Goal: Task Accomplishment & Management: Manage account settings

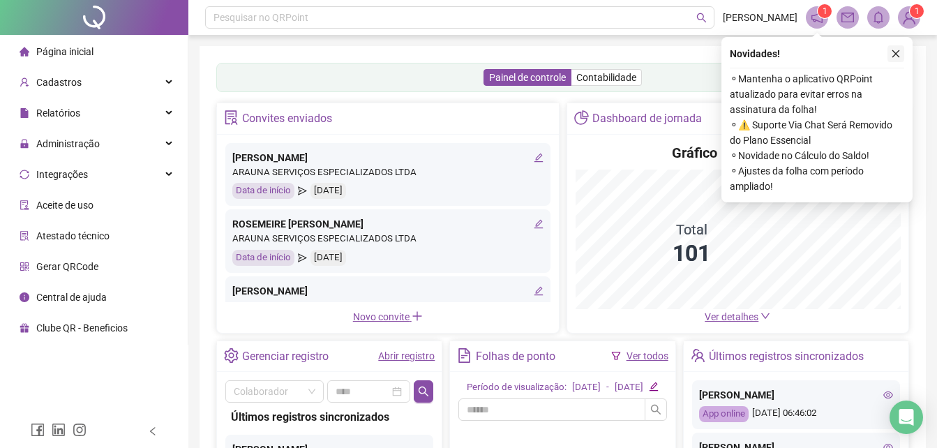
click at [899, 54] on icon "close" at bounding box center [896, 54] width 10 height 10
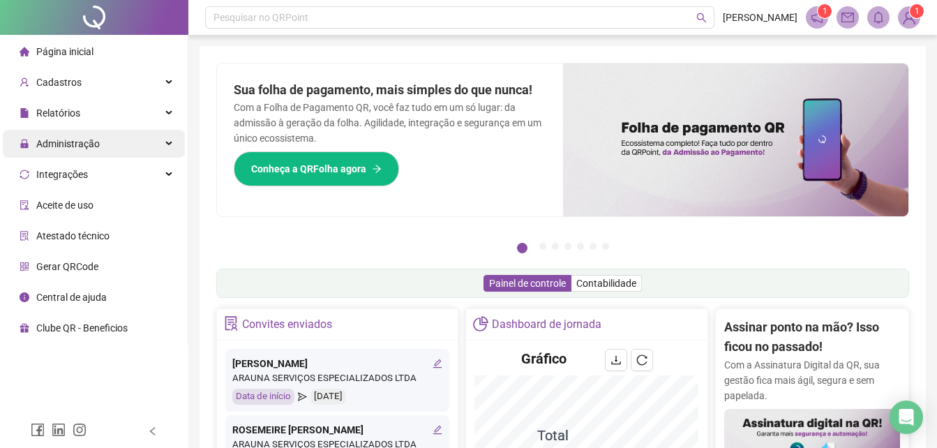
click at [66, 144] on span "Administração" at bounding box center [67, 143] width 63 height 11
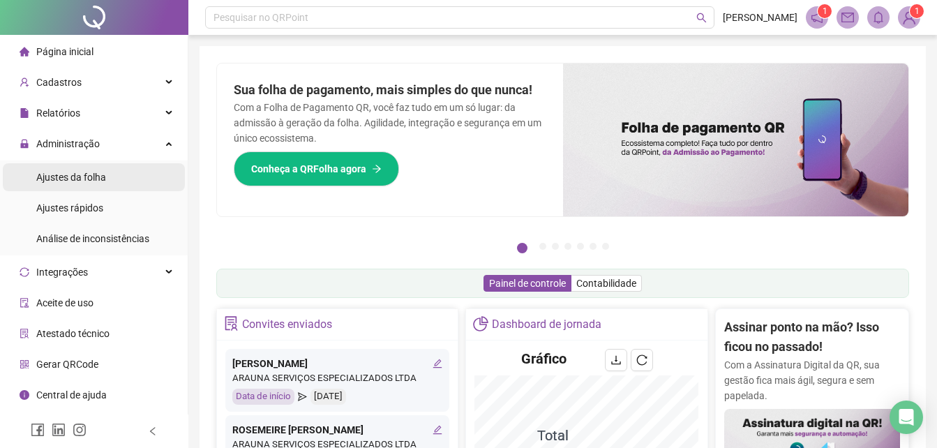
click at [66, 182] on span "Ajustes da folha" at bounding box center [71, 177] width 70 height 11
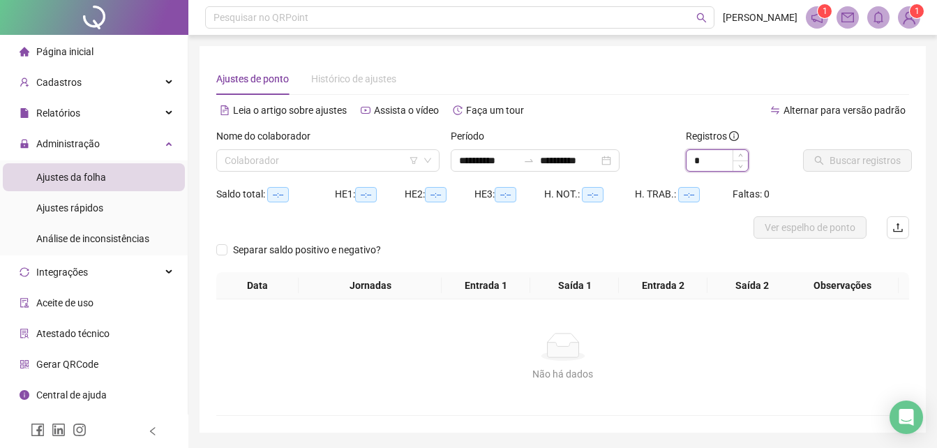
click at [707, 167] on input "*" at bounding box center [716, 160] width 61 height 21
type input "*"
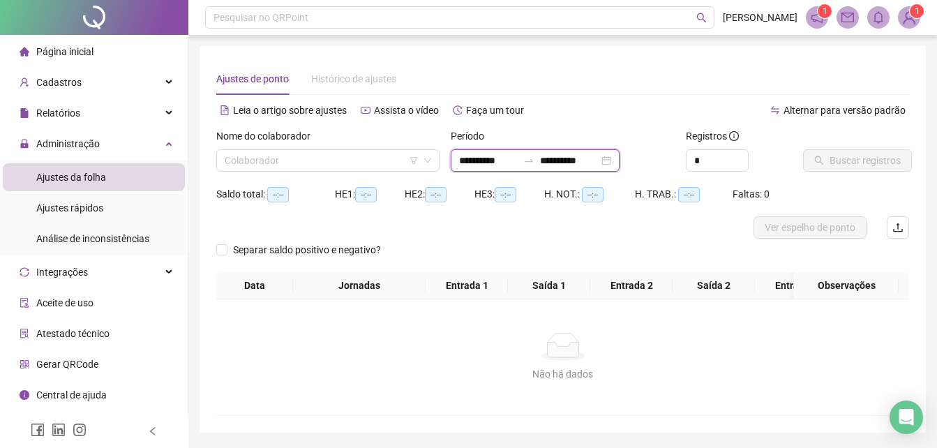
click at [518, 162] on input "**********" at bounding box center [488, 160] width 59 height 15
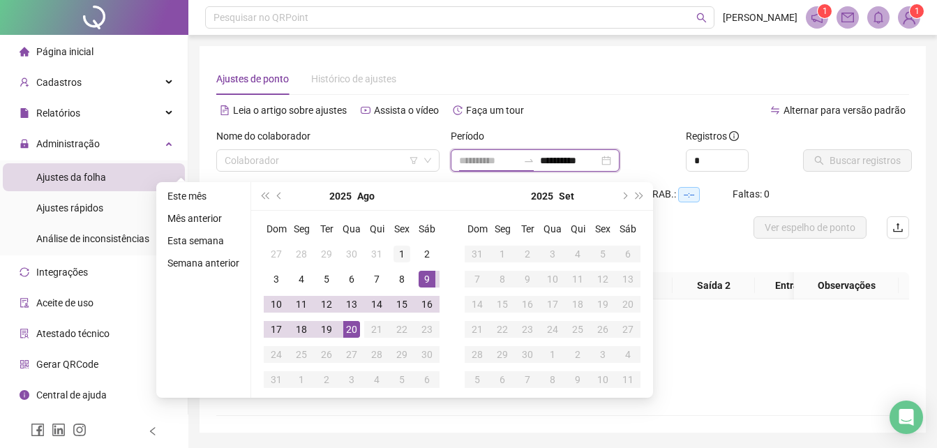
type input "**********"
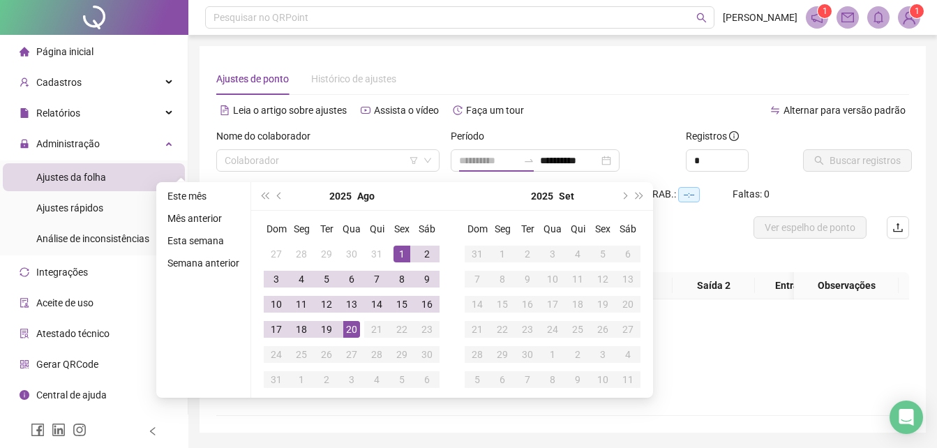
click at [398, 248] on div "1" at bounding box center [401, 254] width 17 height 17
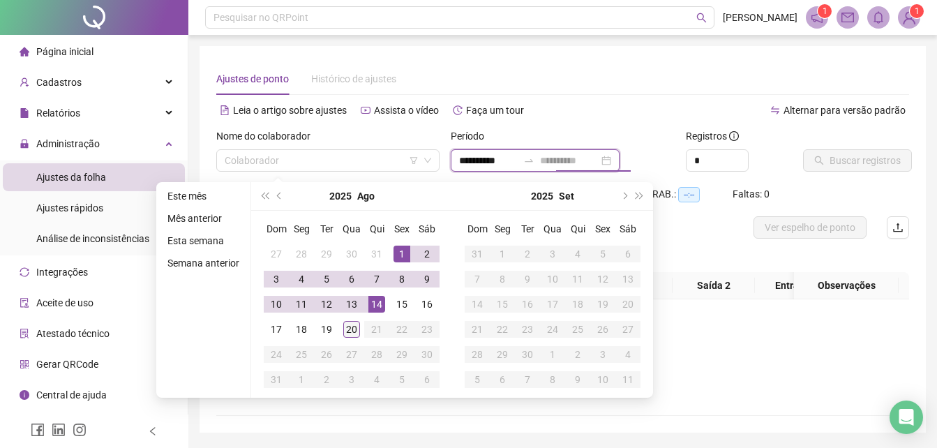
type input "**********"
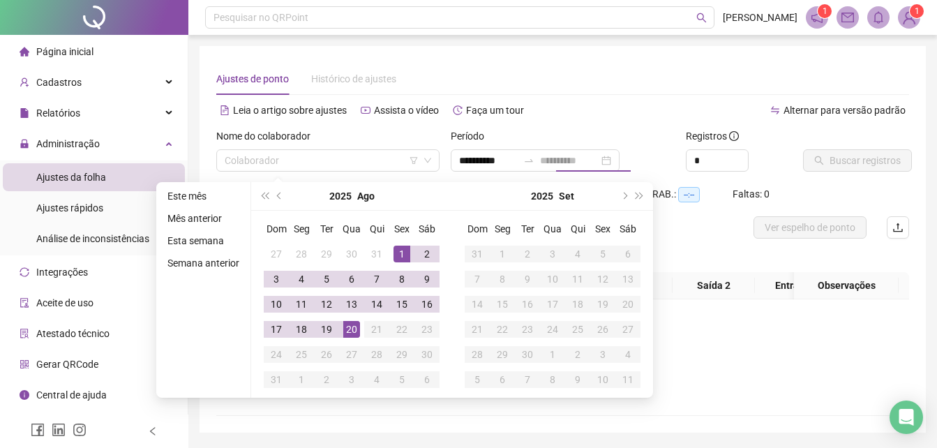
click at [353, 333] on div "20" at bounding box center [351, 329] width 17 height 17
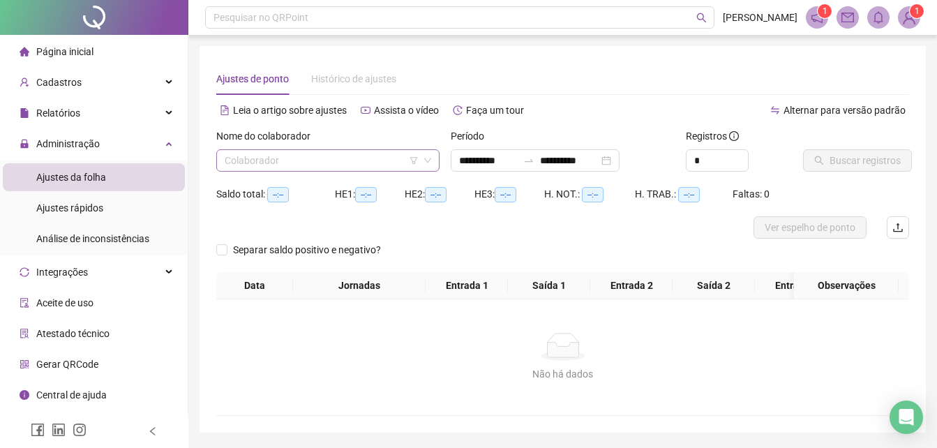
click at [328, 156] on input "search" at bounding box center [322, 160] width 194 height 21
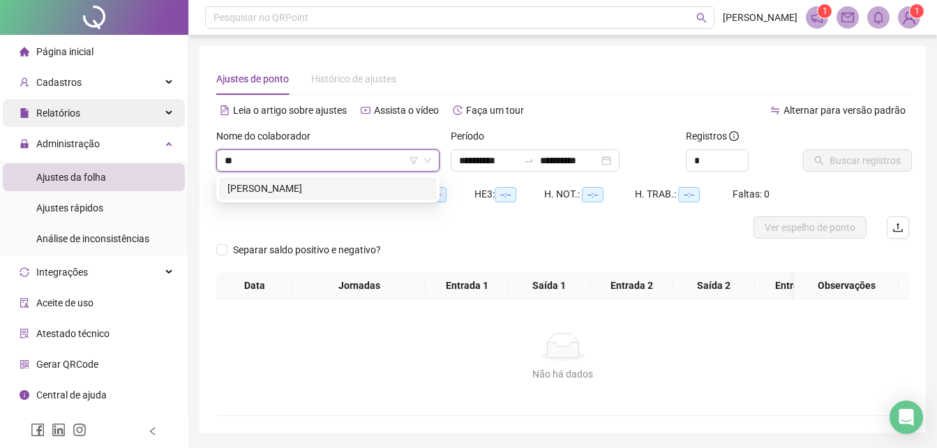
type input "***"
click at [263, 184] on div "[PERSON_NAME]" at bounding box center [327, 188] width 201 height 15
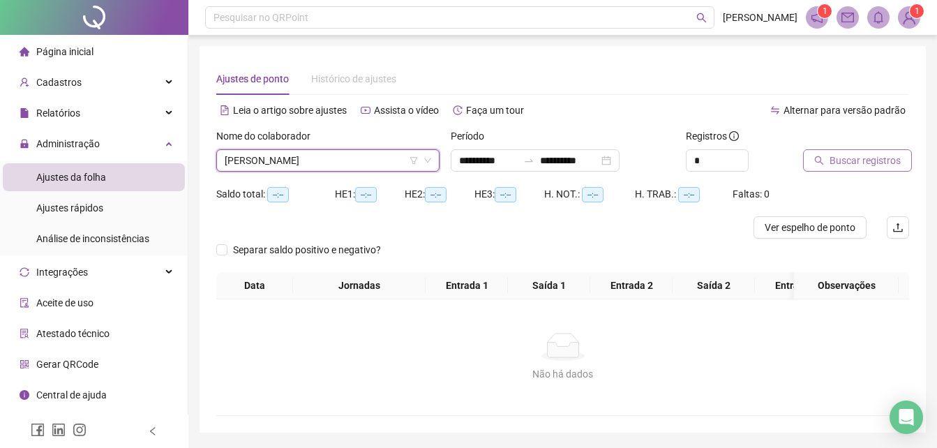
click at [864, 157] on span "Buscar registros" at bounding box center [864, 160] width 71 height 15
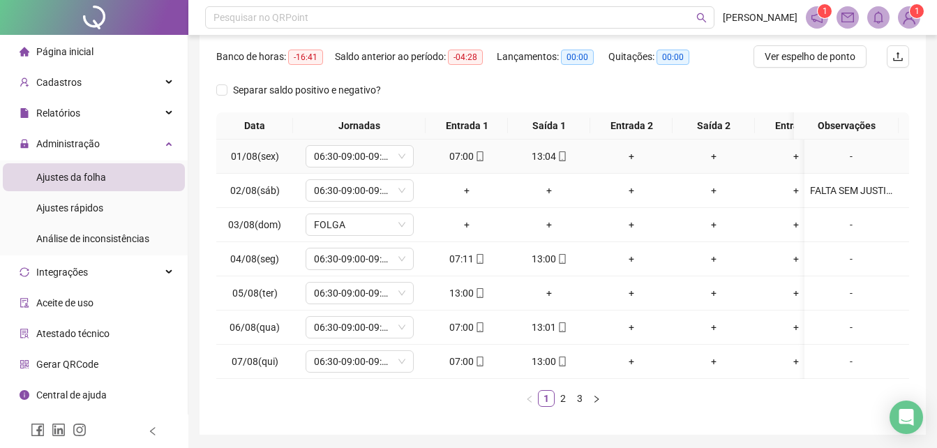
scroll to position [228, 0]
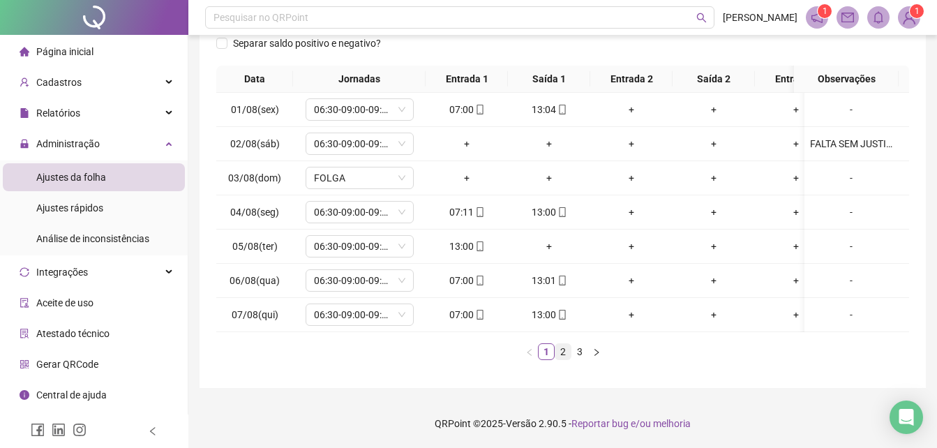
click at [566, 359] on link "2" at bounding box center [562, 351] width 15 height 15
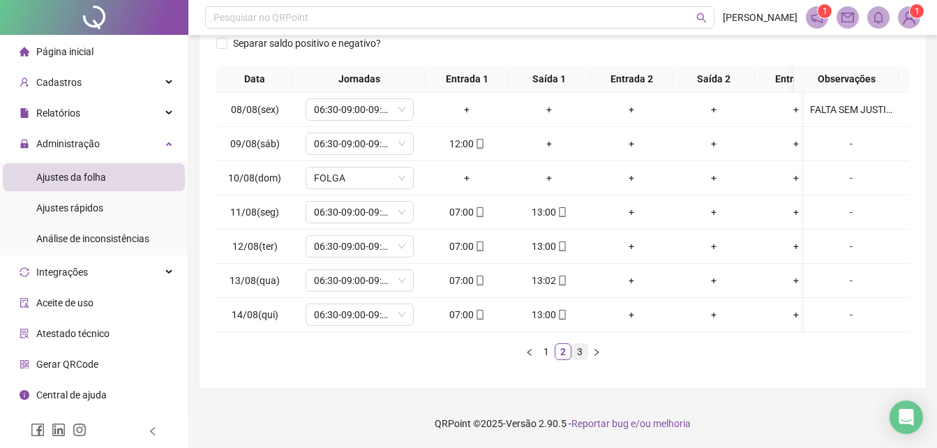
click at [578, 358] on link "3" at bounding box center [579, 351] width 15 height 15
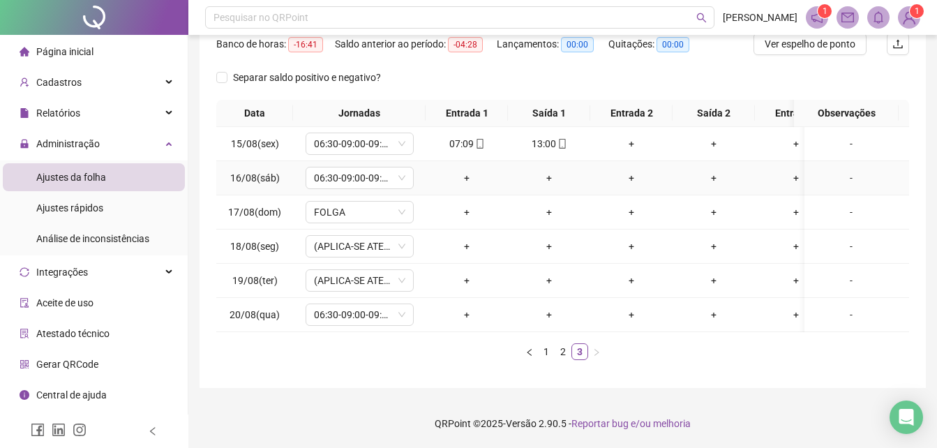
click at [844, 170] on div "-" at bounding box center [851, 177] width 82 height 15
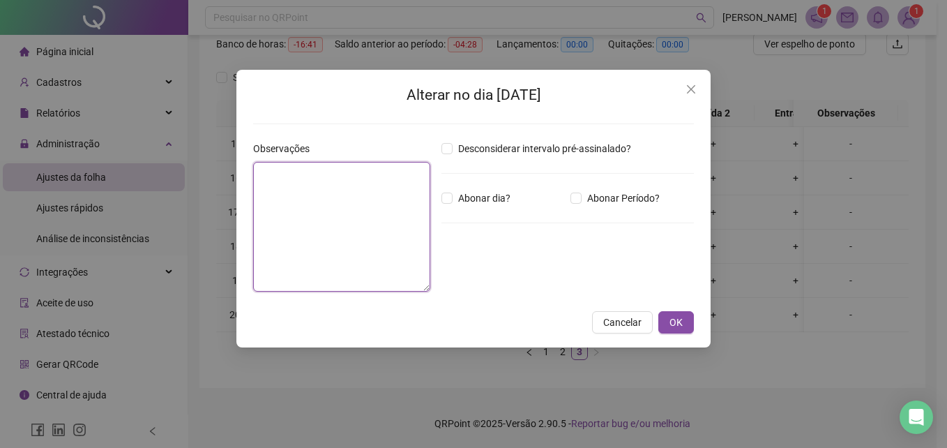
click at [332, 271] on textarea at bounding box center [341, 227] width 177 height 130
type textarea "**********"
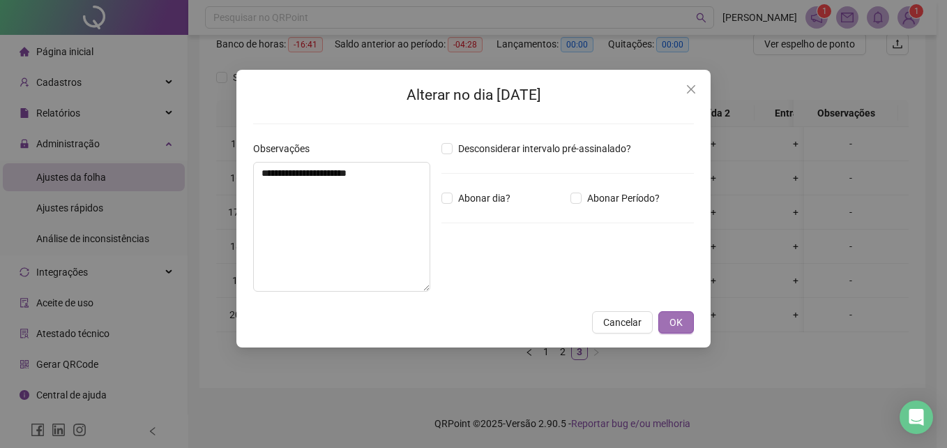
click at [684, 322] on button "OK" at bounding box center [676, 322] width 36 height 22
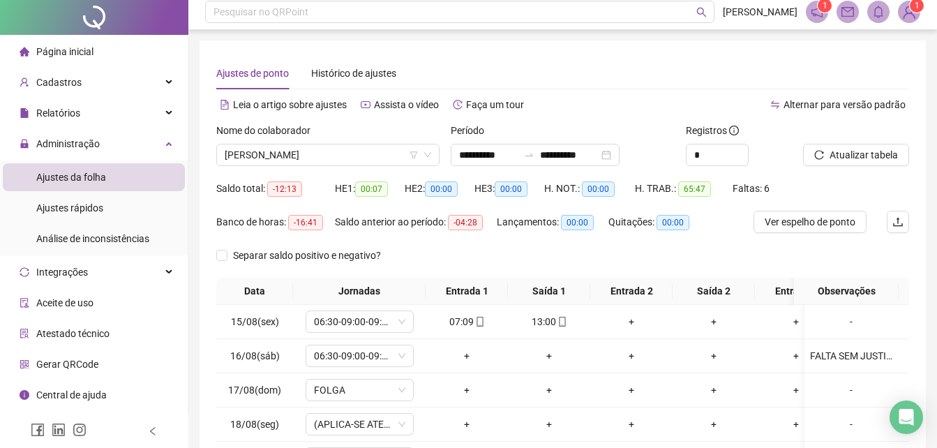
scroll to position [0, 0]
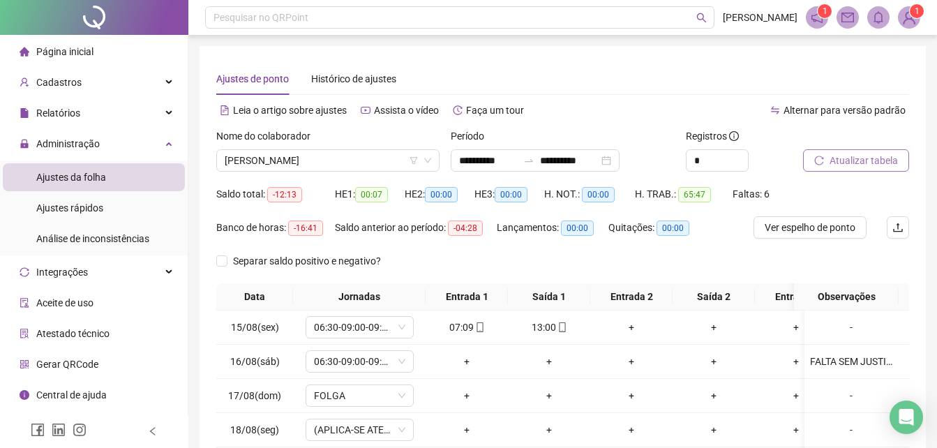
click at [868, 170] on button "Atualizar tabela" at bounding box center [856, 160] width 106 height 22
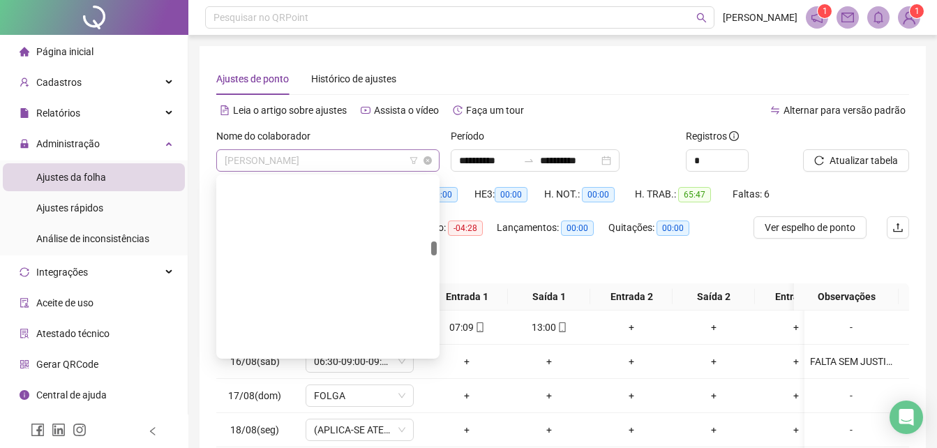
scroll to position [804, 0]
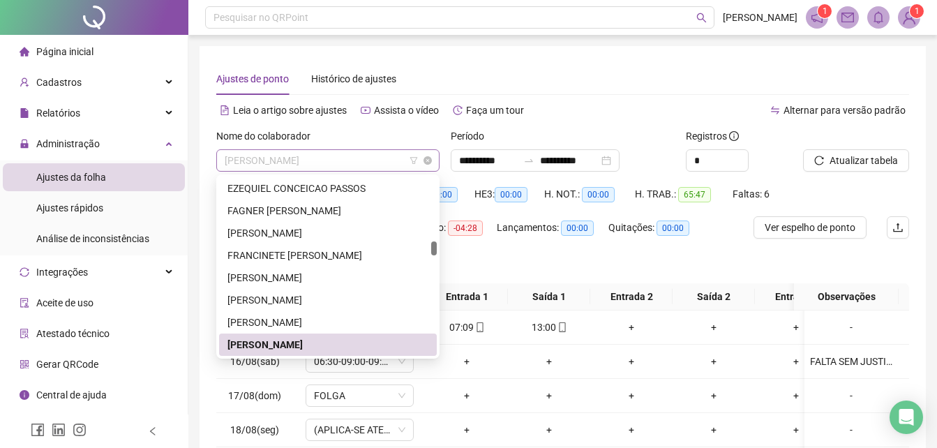
click at [324, 164] on span "[PERSON_NAME]" at bounding box center [328, 160] width 206 height 21
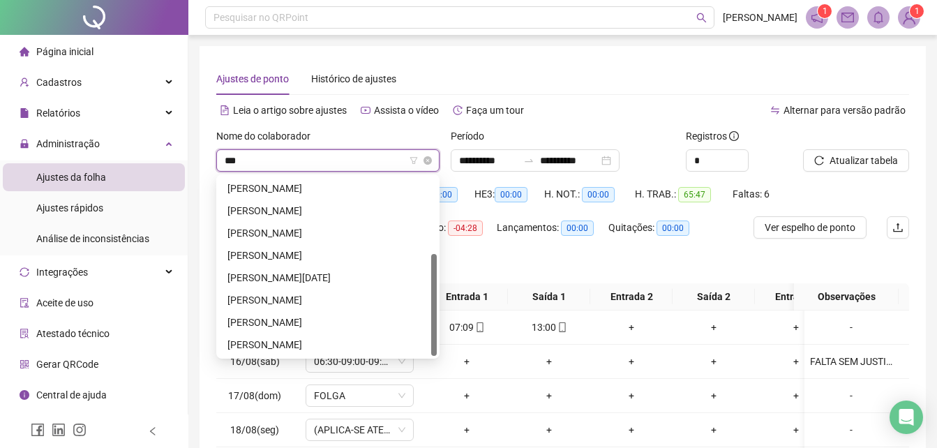
type input "****"
click at [292, 187] on div "[PERSON_NAME]" at bounding box center [327, 188] width 201 height 15
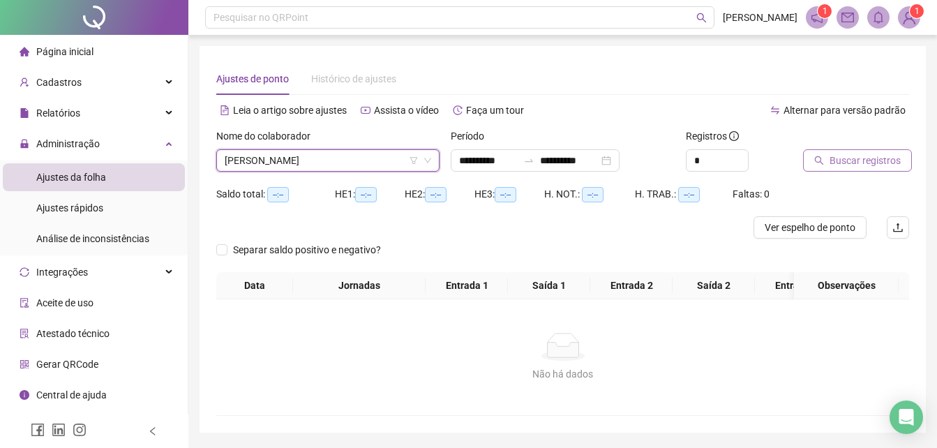
click at [850, 163] on span "Buscar registros" at bounding box center [864, 160] width 71 height 15
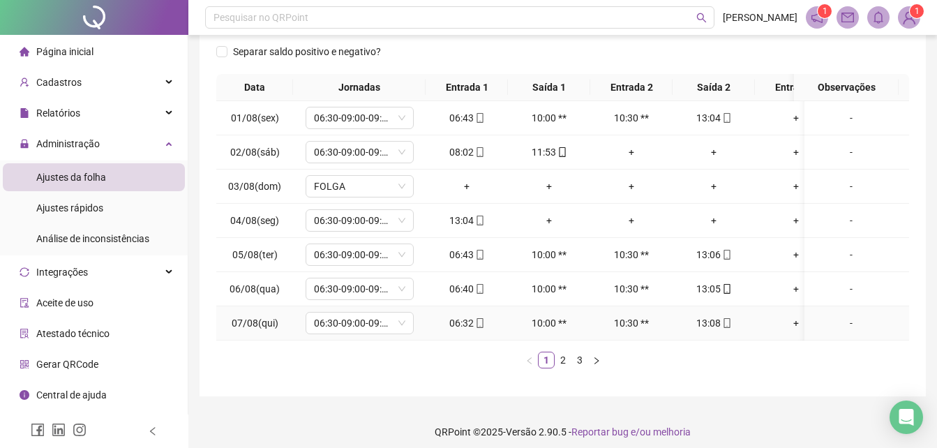
scroll to position [228, 0]
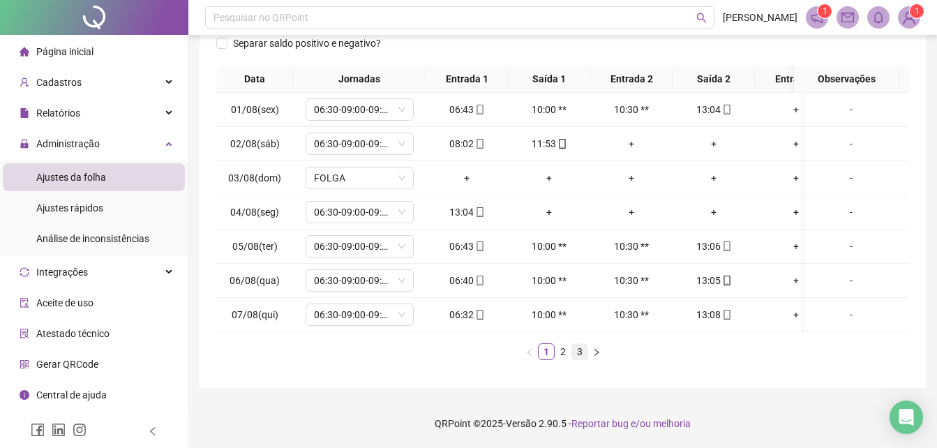
click at [582, 355] on link "3" at bounding box center [579, 351] width 15 height 15
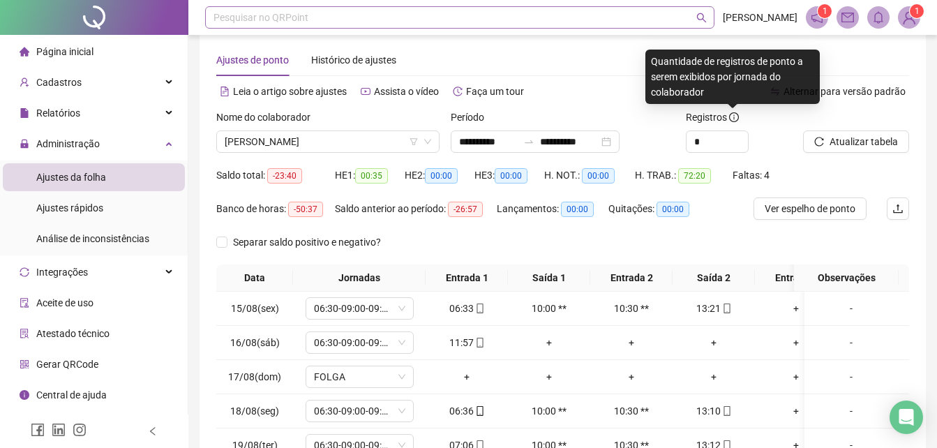
scroll to position [0, 0]
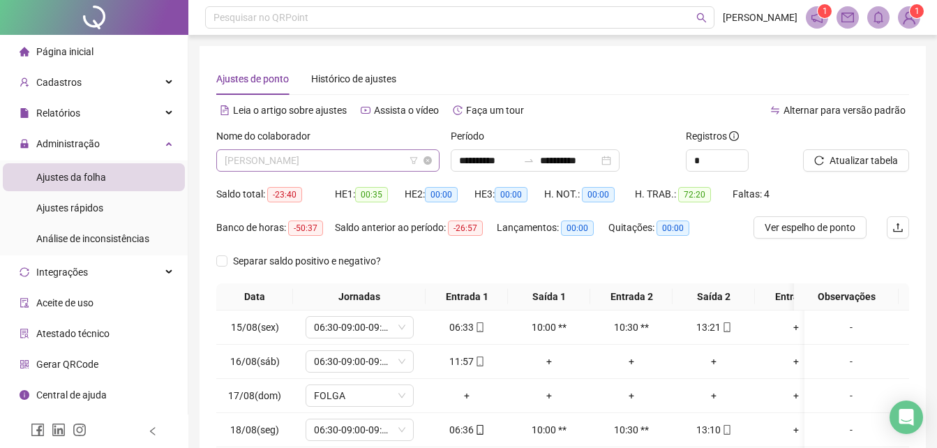
click at [379, 160] on span "[PERSON_NAME]" at bounding box center [328, 160] width 206 height 21
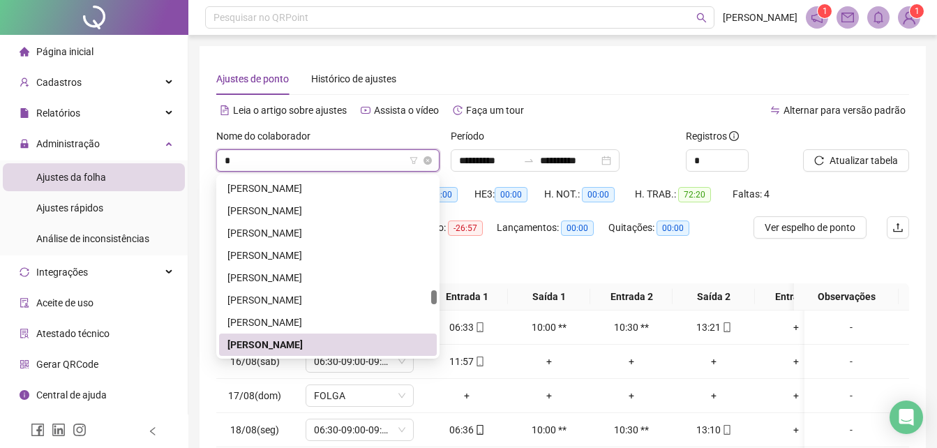
click at [379, 160] on input "search" at bounding box center [322, 160] width 194 height 21
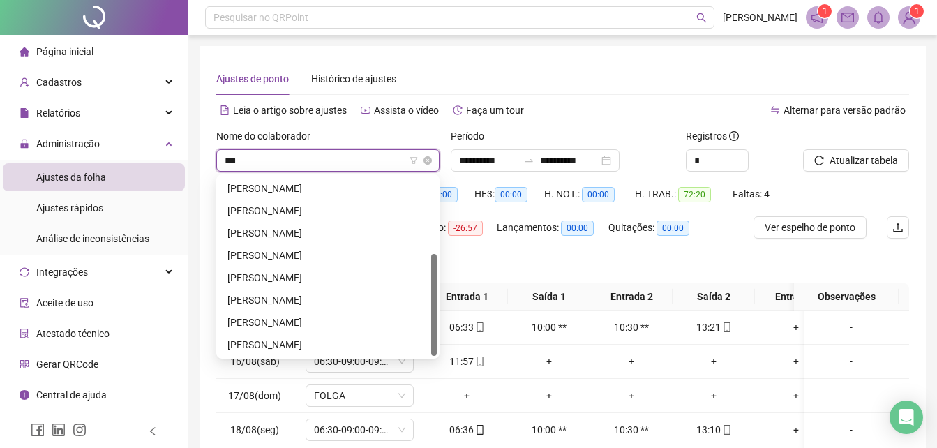
scroll to position [0, 0]
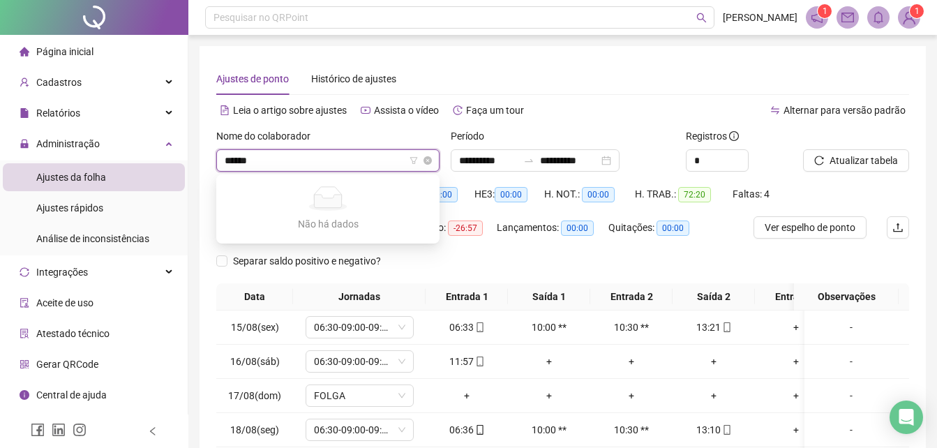
type input "******"
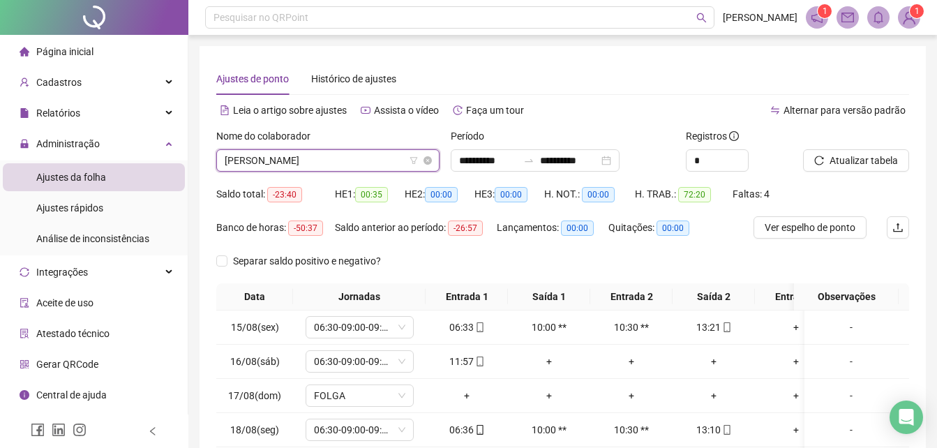
click at [376, 153] on form "**********" at bounding box center [562, 205] width 693 height 155
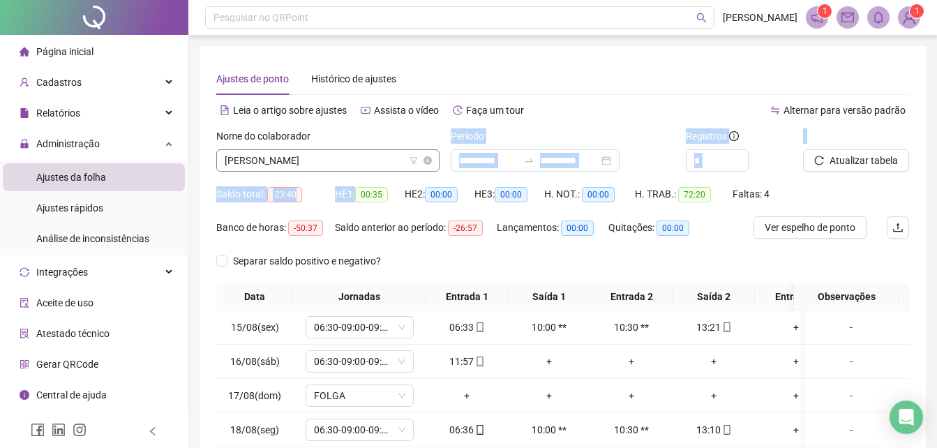
click at [376, 153] on span "[PERSON_NAME]" at bounding box center [328, 160] width 206 height 21
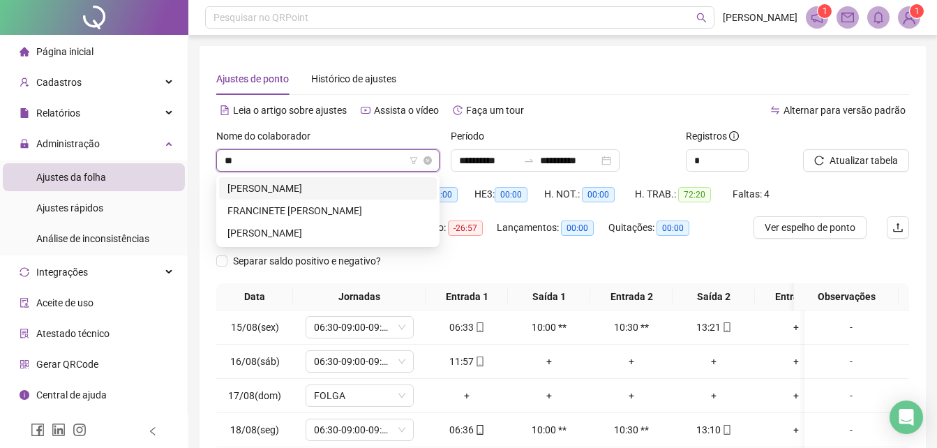
type input "*"
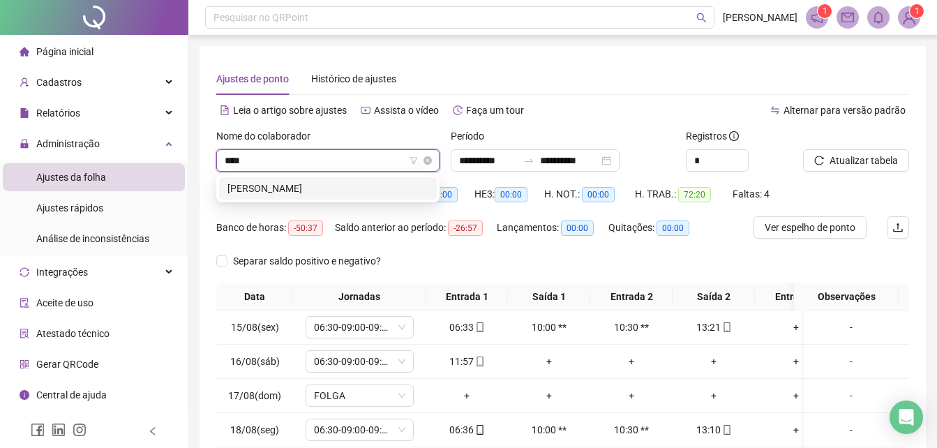
click at [374, 156] on input "****" at bounding box center [322, 160] width 194 height 21
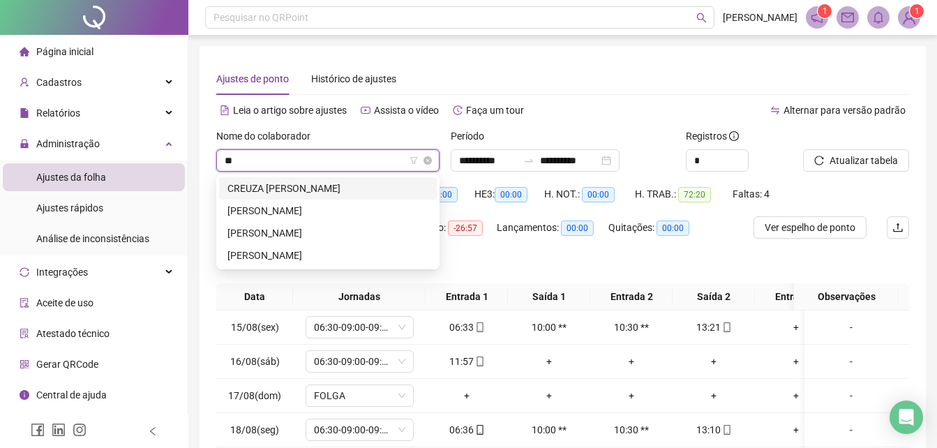
type input "*"
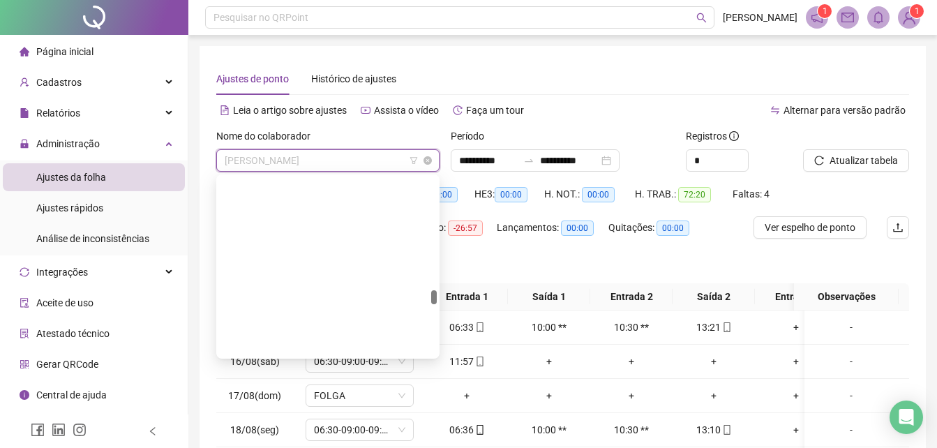
scroll to position [1406, 0]
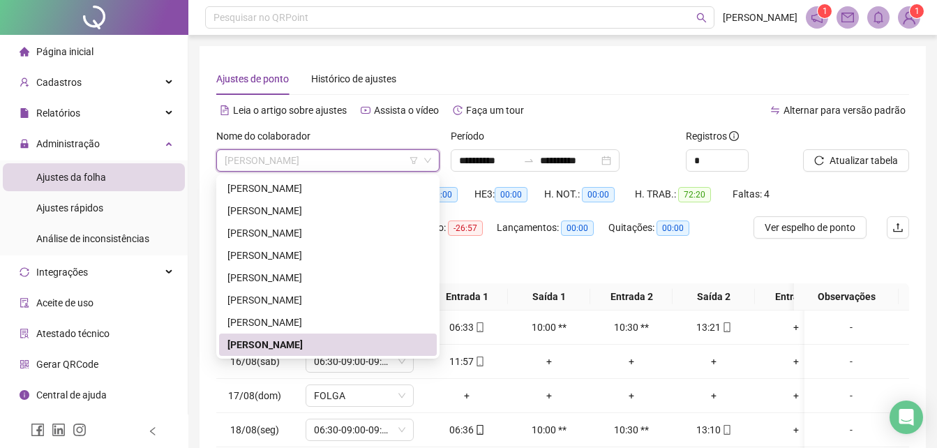
click at [352, 343] on div "[PERSON_NAME]" at bounding box center [327, 344] width 201 height 15
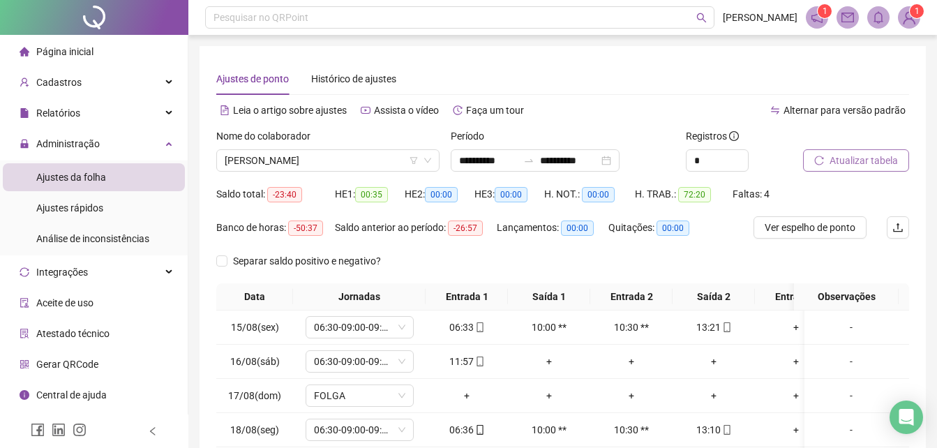
click at [844, 169] on button "Atualizar tabela" at bounding box center [856, 160] width 106 height 22
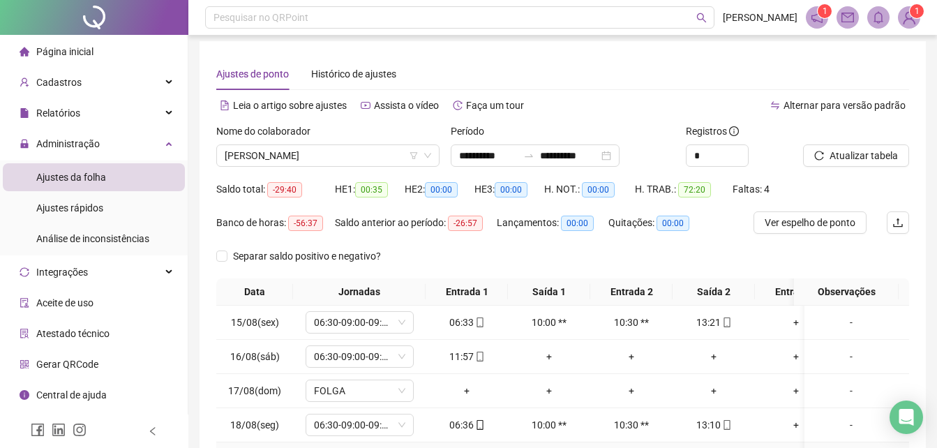
scroll to position [0, 0]
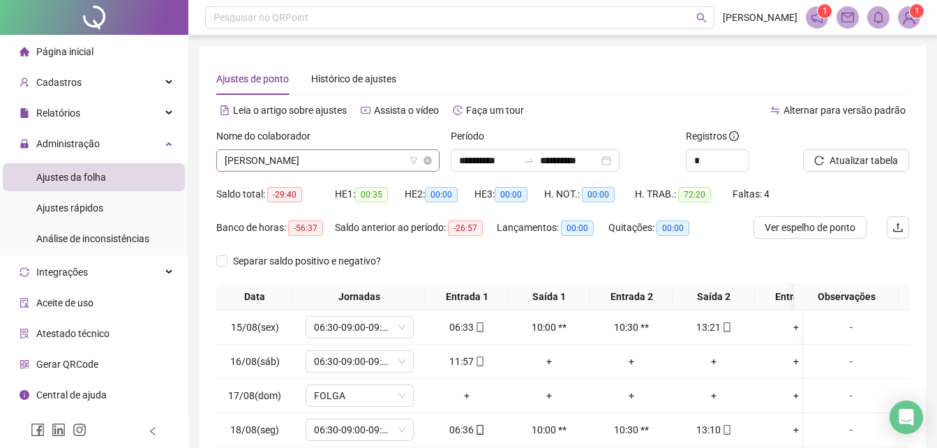
click at [328, 156] on span "[PERSON_NAME]" at bounding box center [328, 160] width 206 height 21
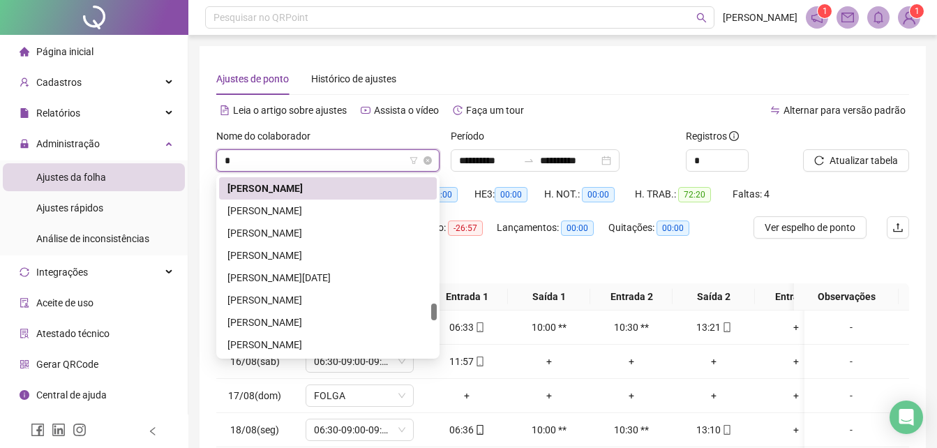
type input "**"
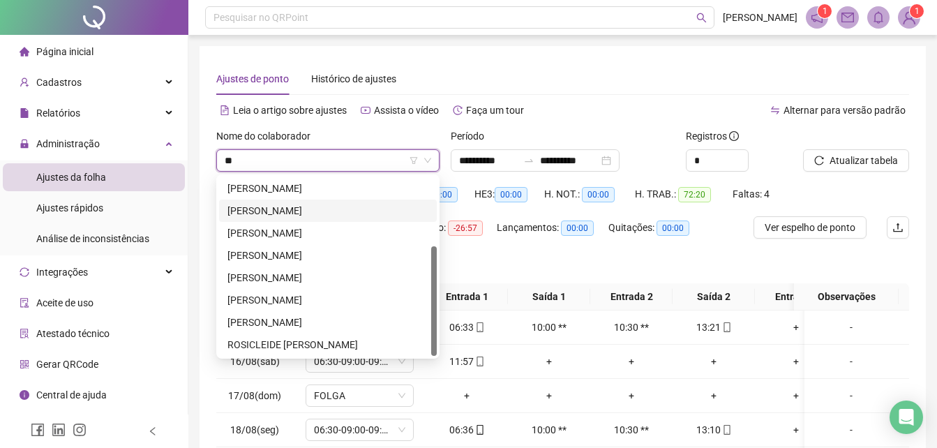
click at [352, 211] on div "[PERSON_NAME]" at bounding box center [327, 210] width 201 height 15
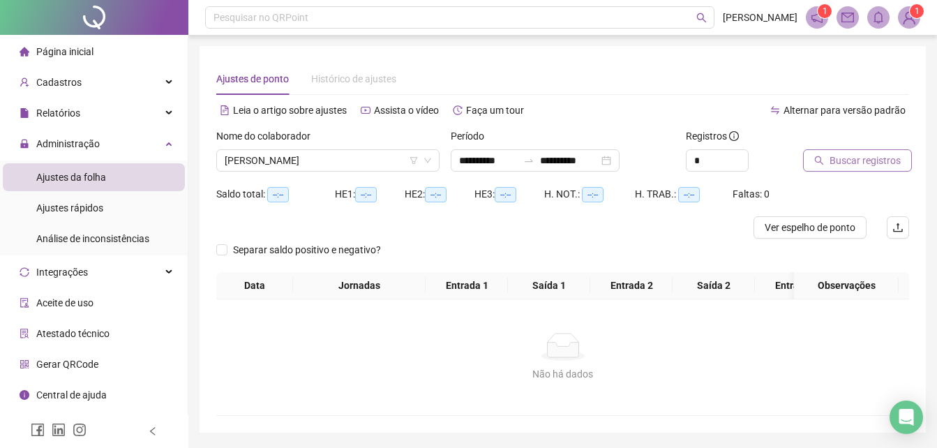
click at [852, 161] on span "Buscar registros" at bounding box center [864, 160] width 71 height 15
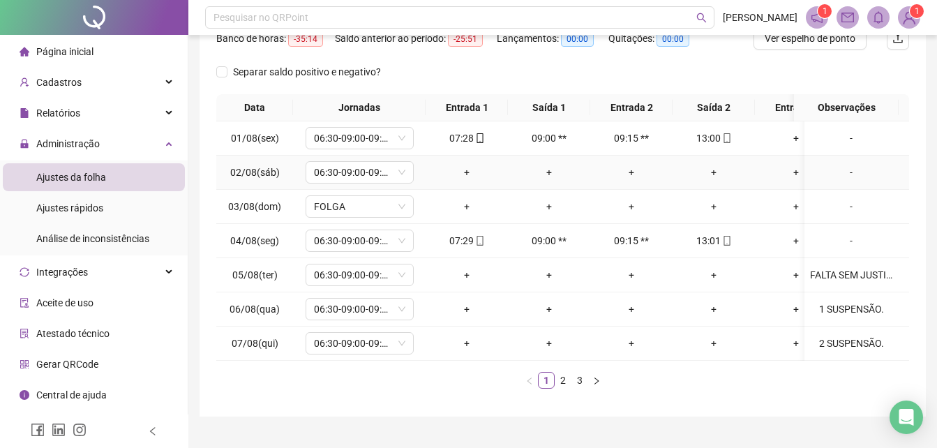
scroll to position [228, 0]
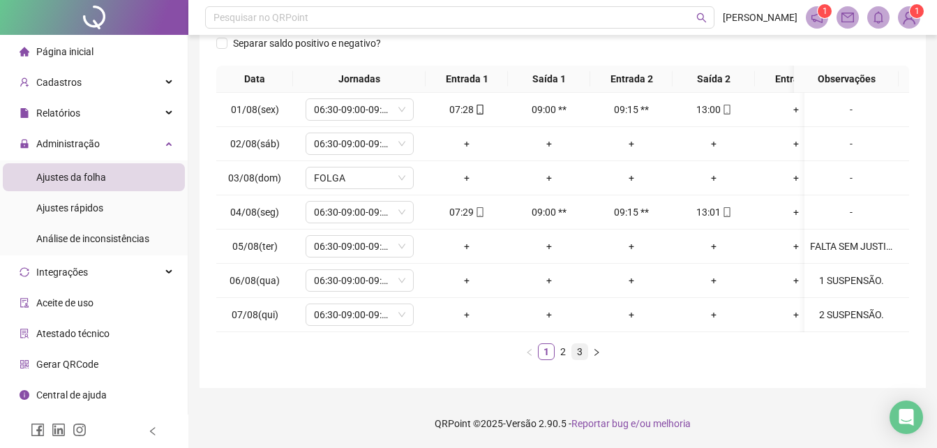
click at [581, 358] on link "3" at bounding box center [579, 351] width 15 height 15
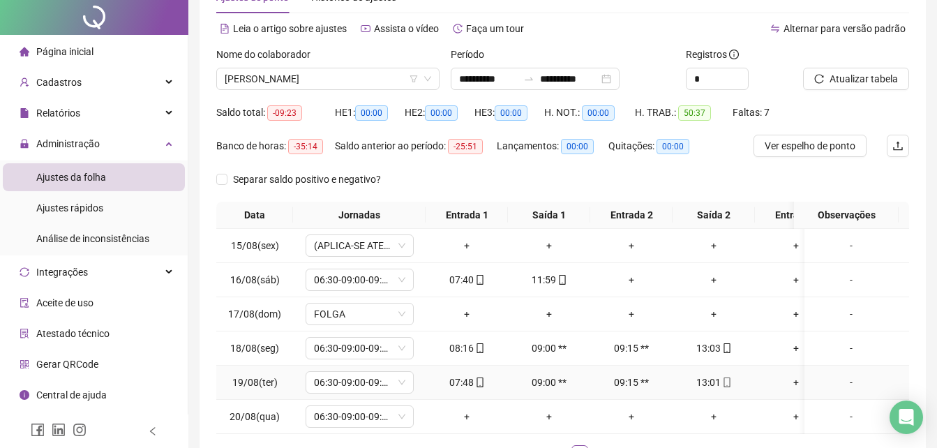
scroll to position [0, 0]
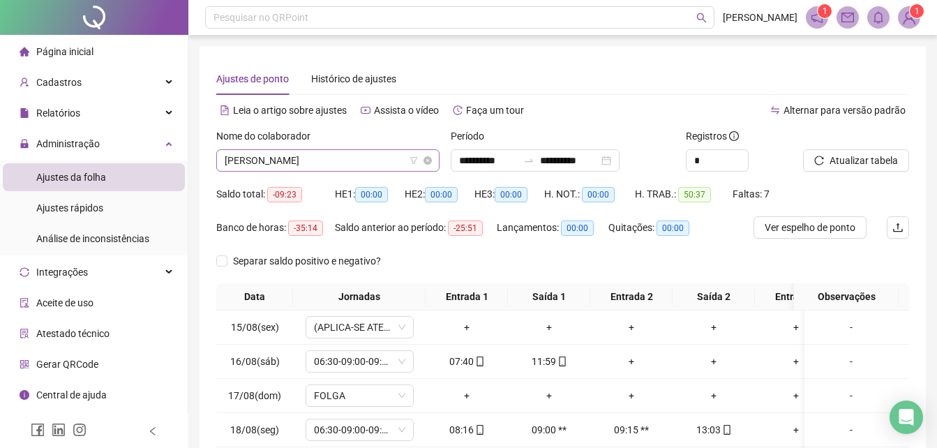
click at [375, 151] on span "[PERSON_NAME]" at bounding box center [328, 160] width 206 height 21
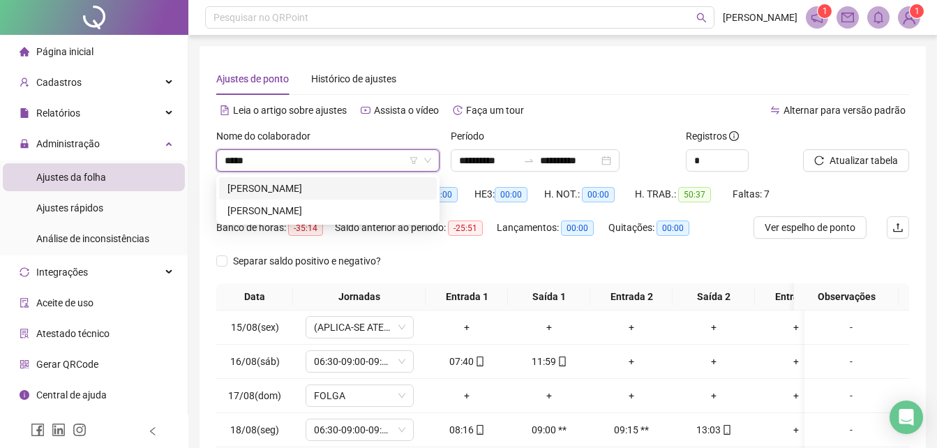
type input "******"
click at [352, 183] on div "[PERSON_NAME]" at bounding box center [327, 188] width 201 height 15
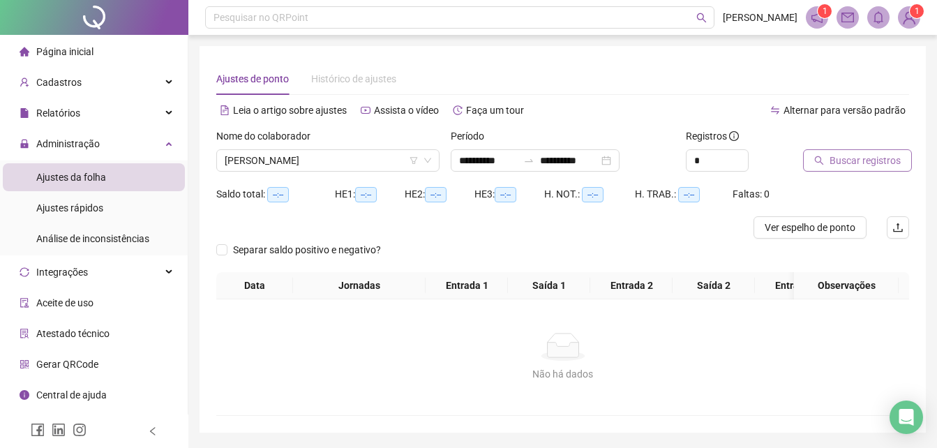
click at [854, 161] on span "Buscar registros" at bounding box center [864, 160] width 71 height 15
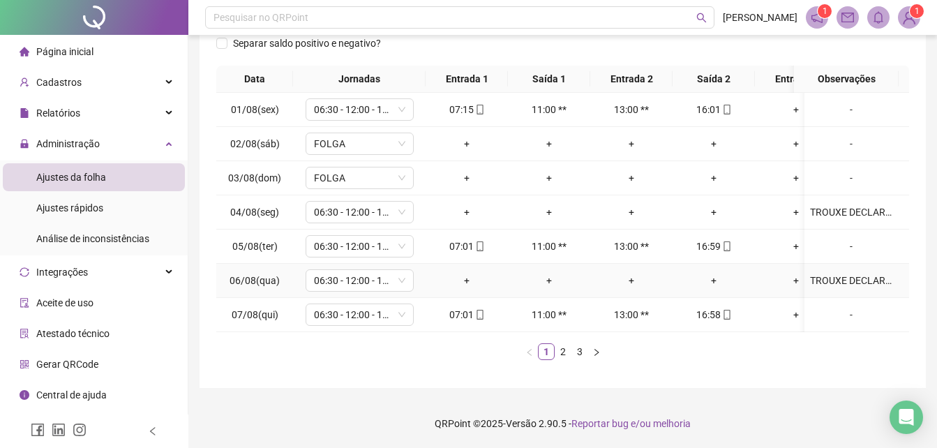
scroll to position [228, 0]
click at [579, 358] on link "3" at bounding box center [579, 351] width 15 height 15
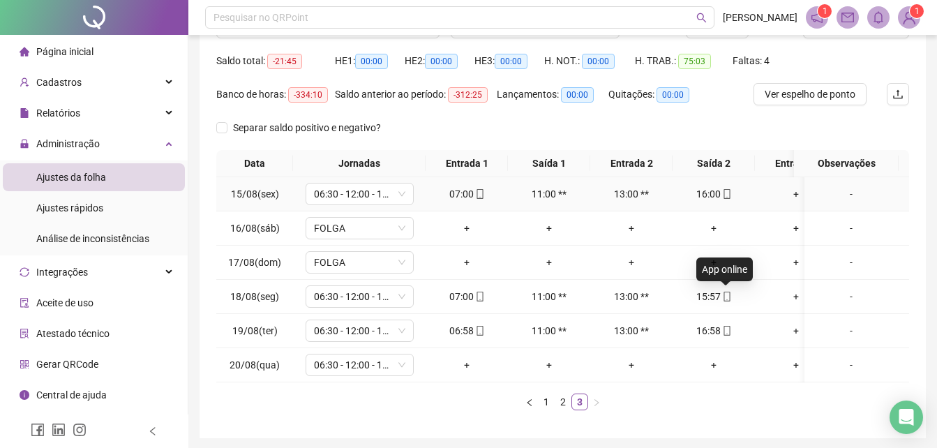
scroll to position [0, 0]
